Goal: Transaction & Acquisition: Subscribe to service/newsletter

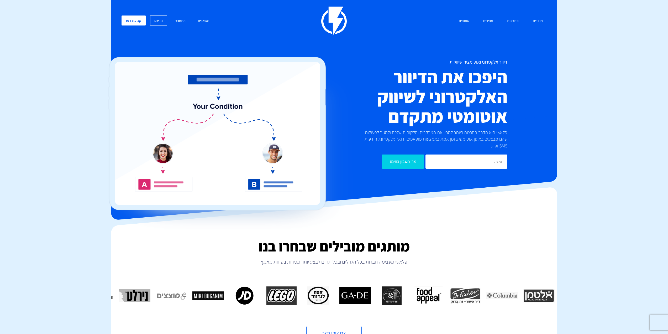
click at [462, 107] on h2 "היפכו את הדיוור האלקטרוני לשיווק אוטומטי מתקדם" at bounding box center [405, 96] width 205 height 59
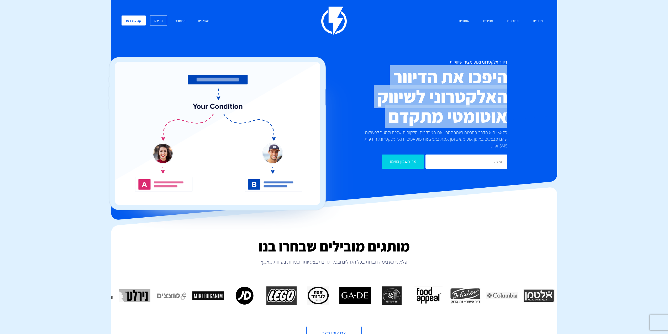
click at [462, 107] on h2 "היפכו את הדיוור האלקטרוני לשיווק אוטומטי מתקדם" at bounding box center [405, 96] width 205 height 59
click at [441, 119] on h2 "היפכו את הדיוור האלקטרוני לשיווק אוטומטי מתקדם" at bounding box center [405, 96] width 205 height 59
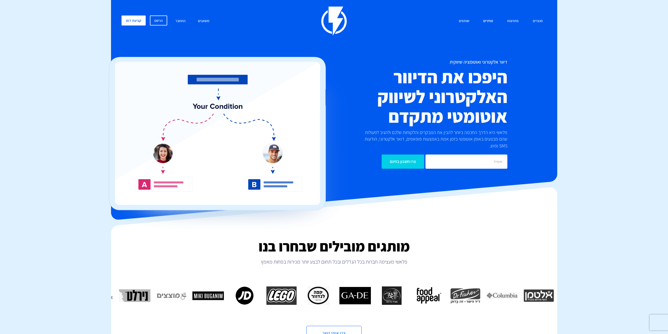
click at [482, 20] on link "מחירים" at bounding box center [489, 20] width 18 height 11
